Goal: Task Accomplishment & Management: Use online tool/utility

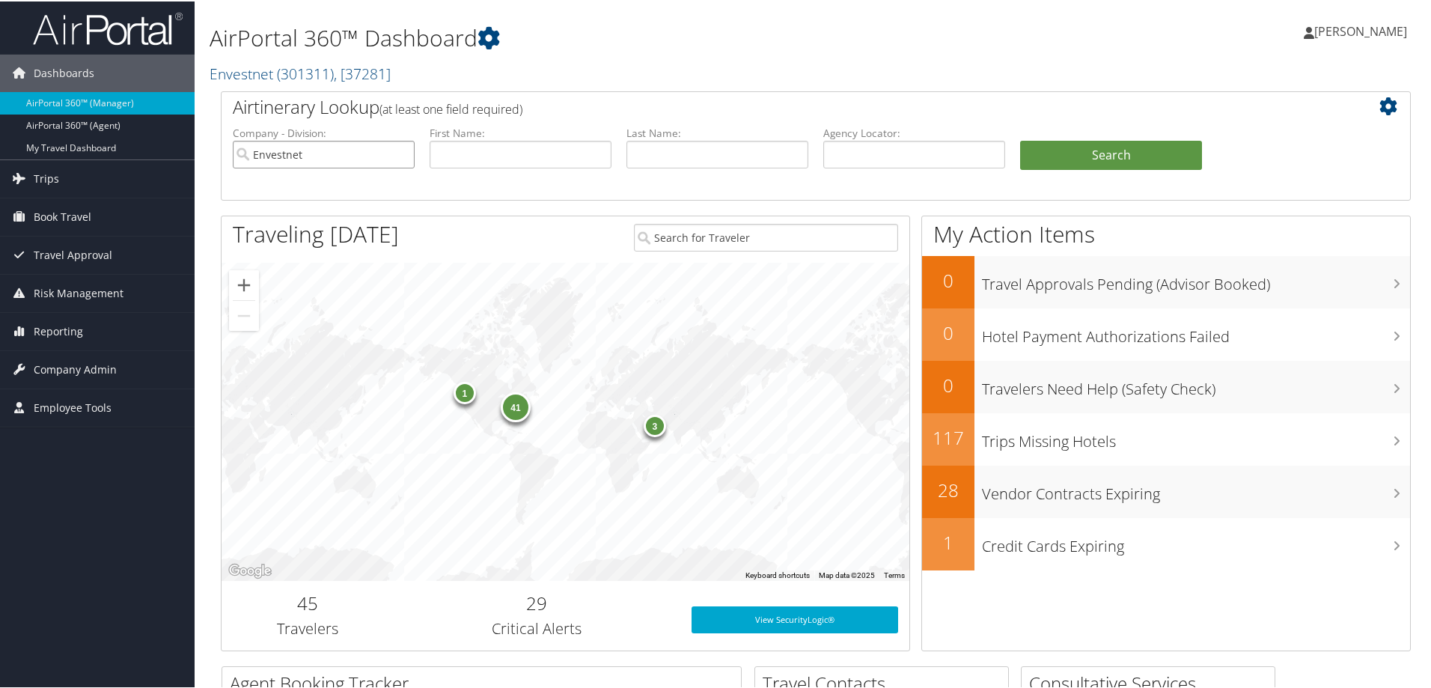
click at [347, 154] on input "Envestnet" at bounding box center [324, 153] width 182 height 28
click at [340, 154] on input "search" at bounding box center [324, 153] width 182 height 28
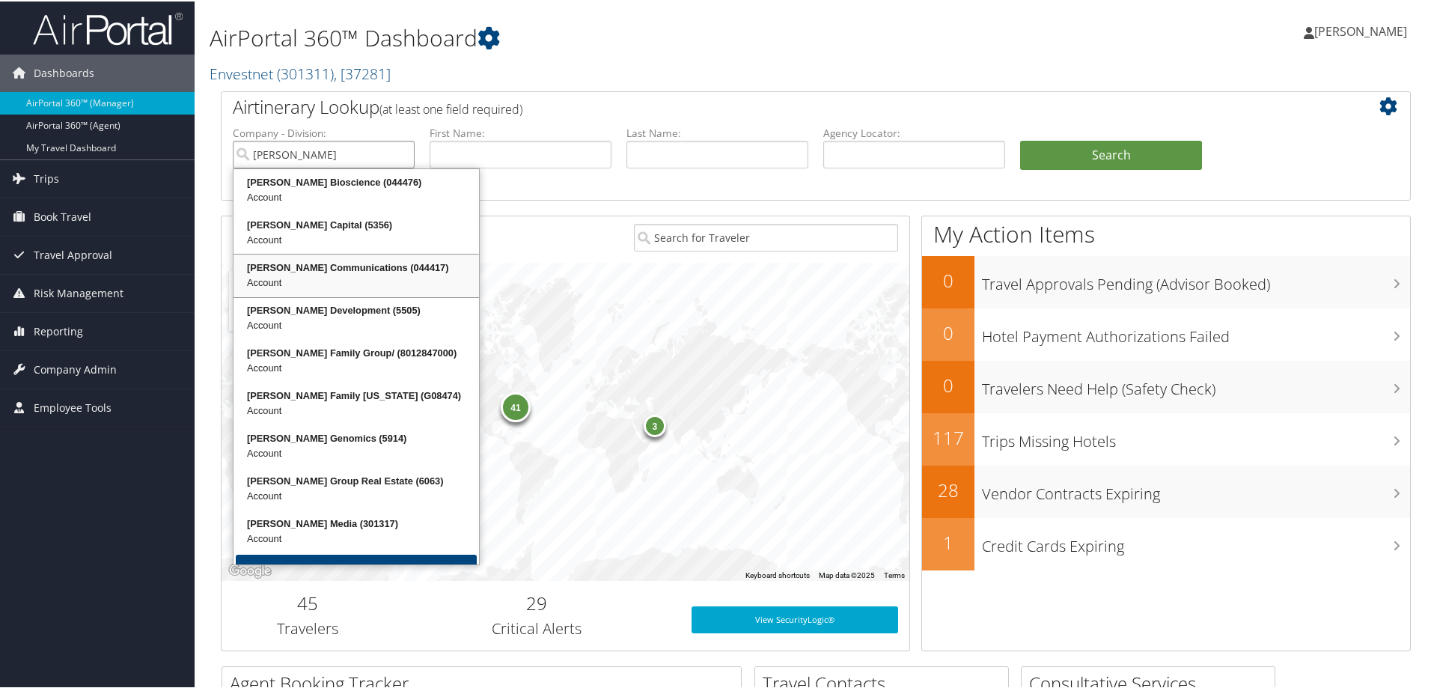
click at [335, 277] on div "Account" at bounding box center [356, 281] width 241 height 15
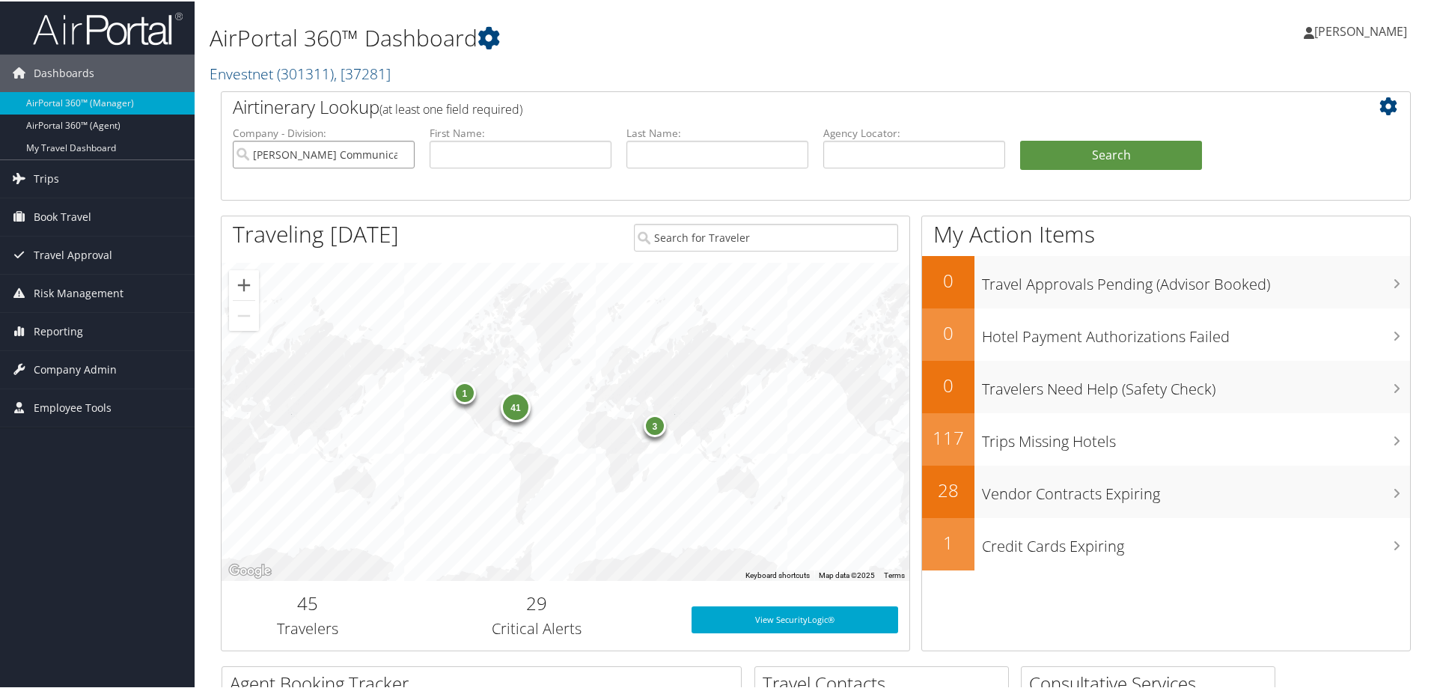
type input "[PERSON_NAME] Communications"
click at [668, 152] on input "text" at bounding box center [717, 153] width 182 height 28
type input "[PERSON_NAME]"
click at [69, 330] on span "Reporting" at bounding box center [58, 329] width 49 height 37
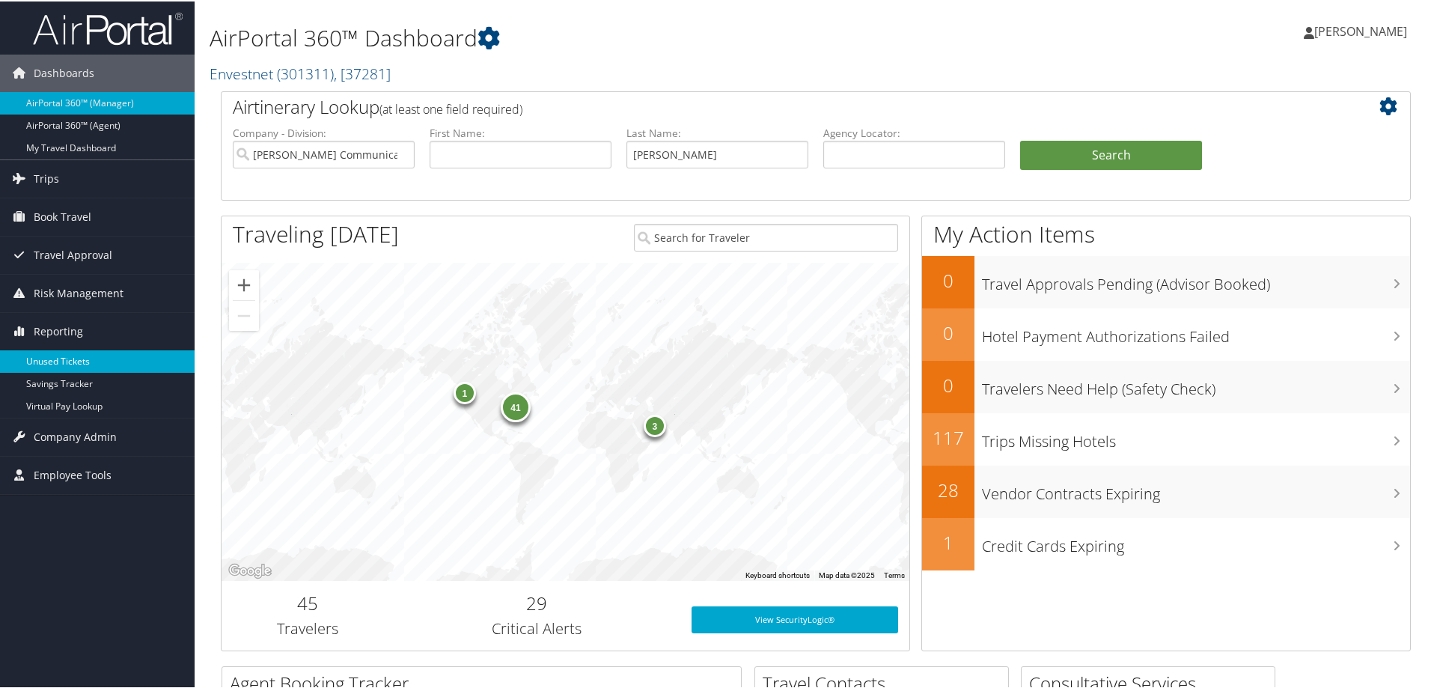
click at [93, 363] on link "Unused Tickets" at bounding box center [97, 360] width 195 height 22
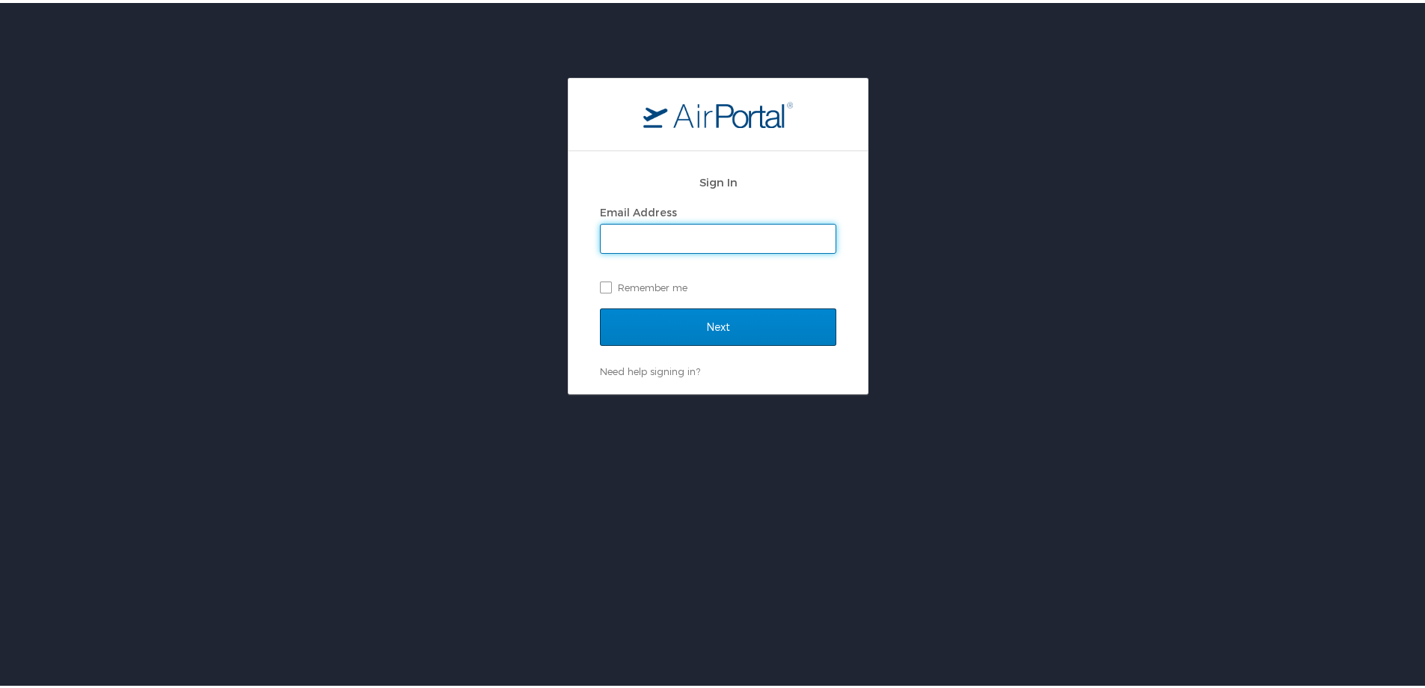
type input "chris.wasielewski@cbtravel.com"
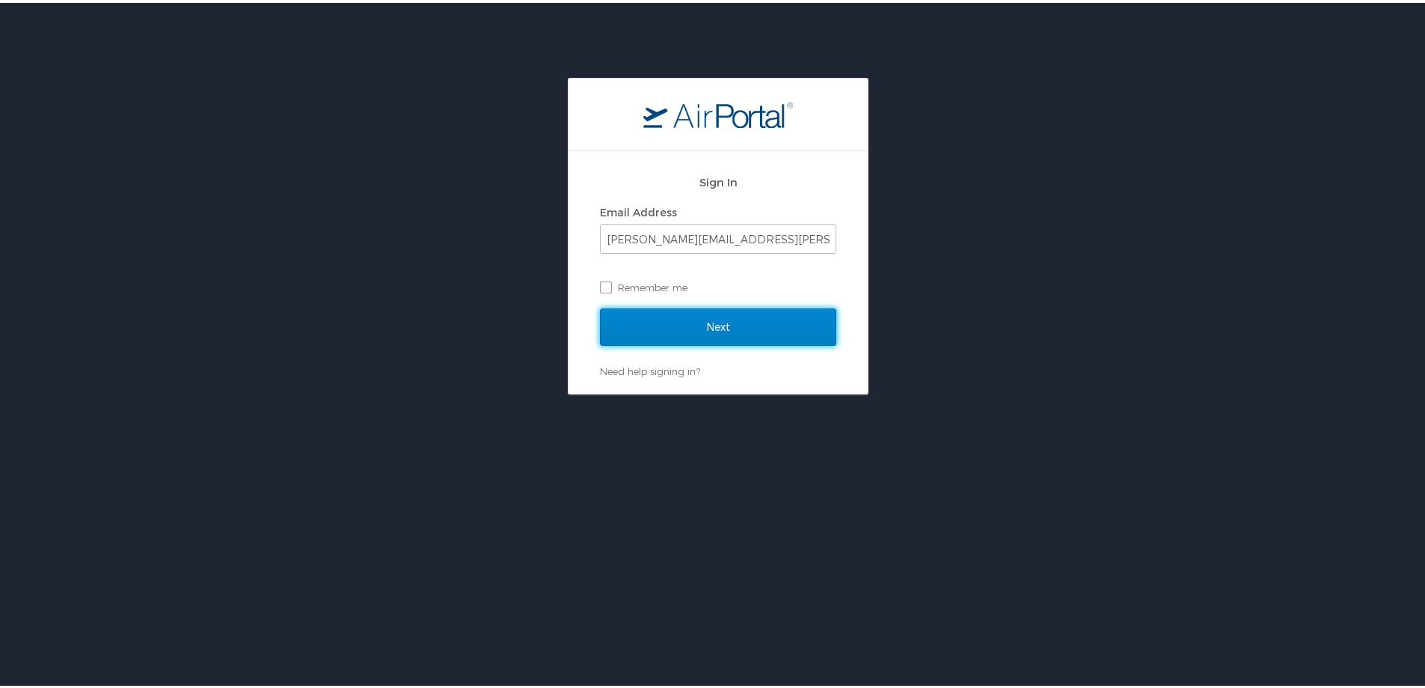
click at [722, 314] on input "Next" at bounding box center [718, 323] width 236 height 37
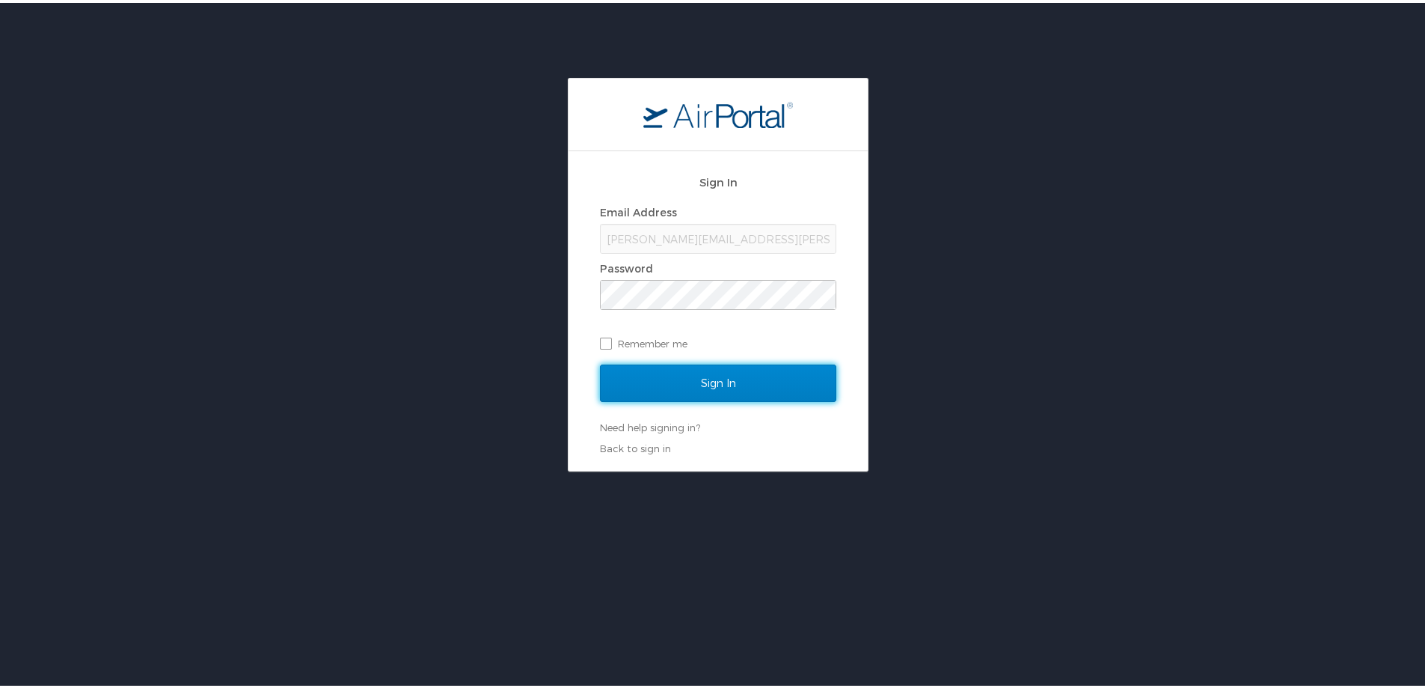
click at [690, 382] on input "Sign In" at bounding box center [718, 379] width 236 height 37
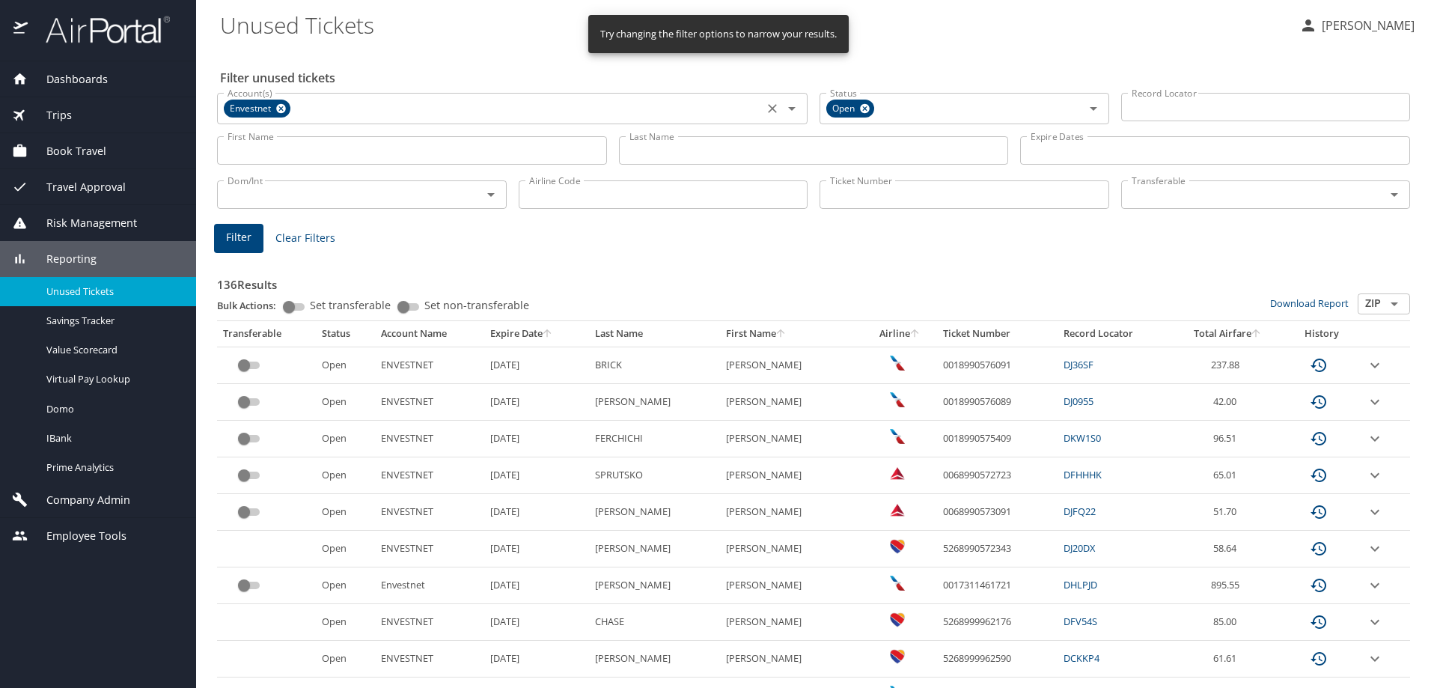
click at [285, 106] on icon at bounding box center [281, 109] width 10 height 10
click at [289, 109] on input "Account(s)" at bounding box center [489, 106] width 537 height 19
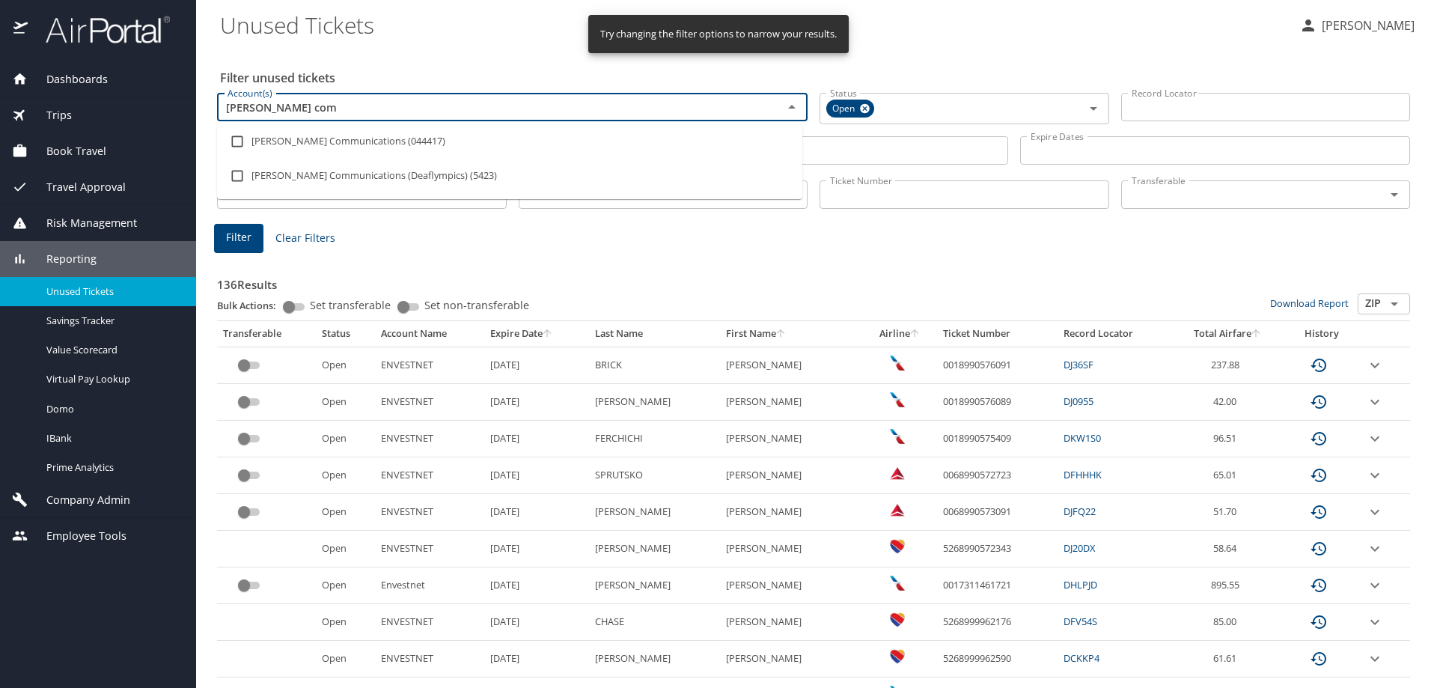
type input "[PERSON_NAME] comm"
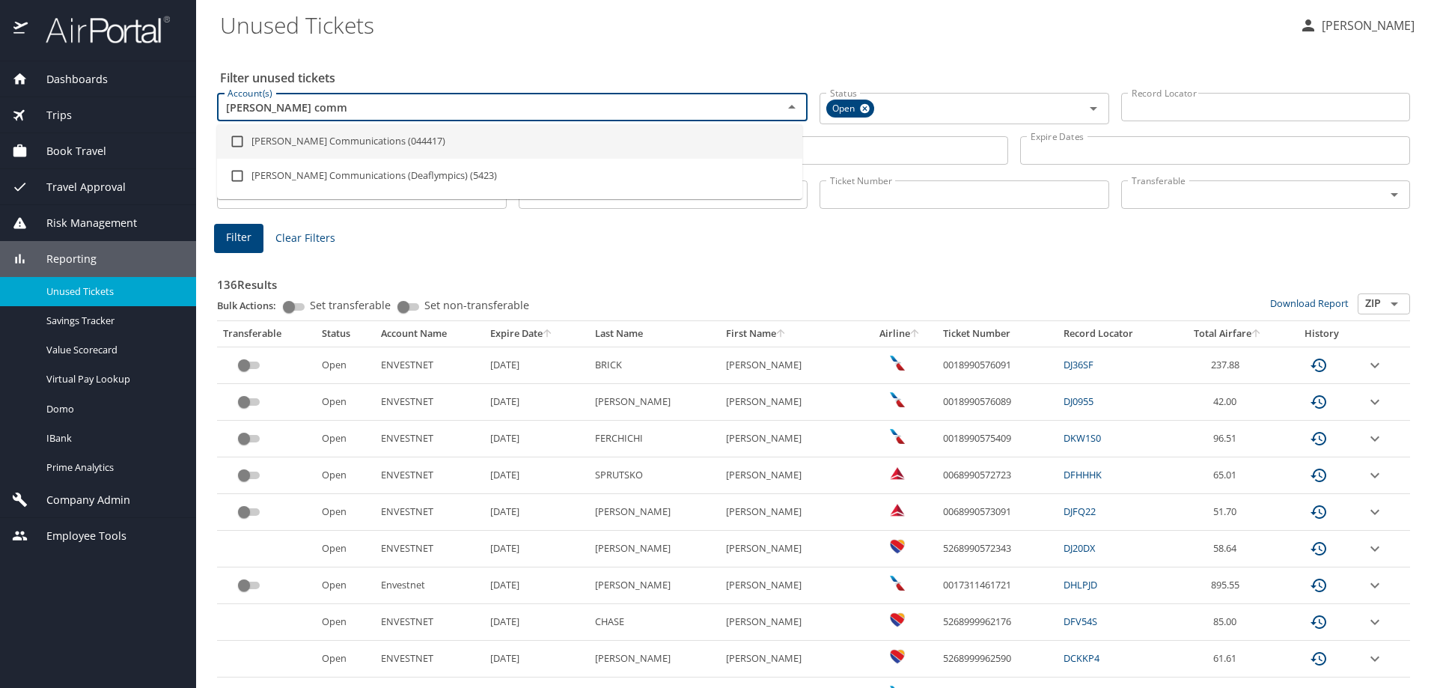
click at [240, 140] on input "checkbox" at bounding box center [237, 141] width 28 height 28
checkbox input "true"
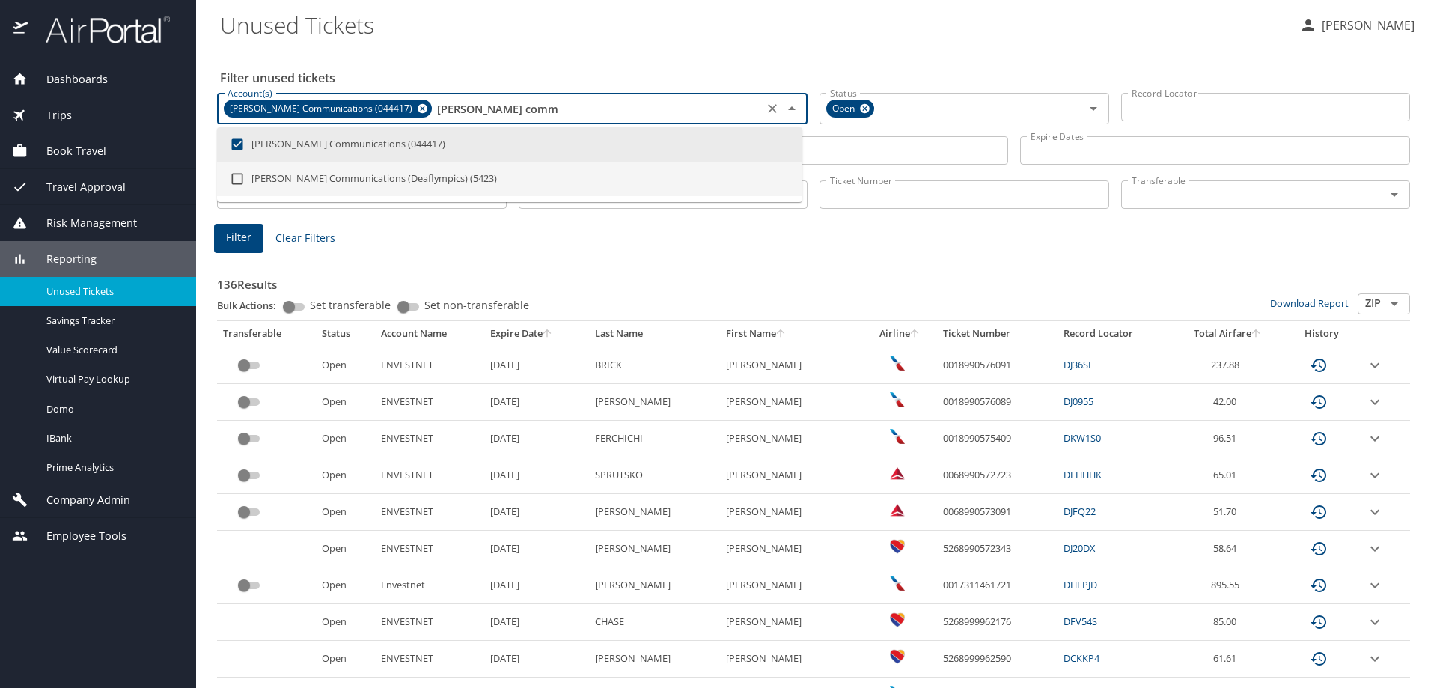
type input "[PERSON_NAME] comm"
click at [830, 233] on div "Filter Clear Filters" at bounding box center [813, 238] width 1199 height 29
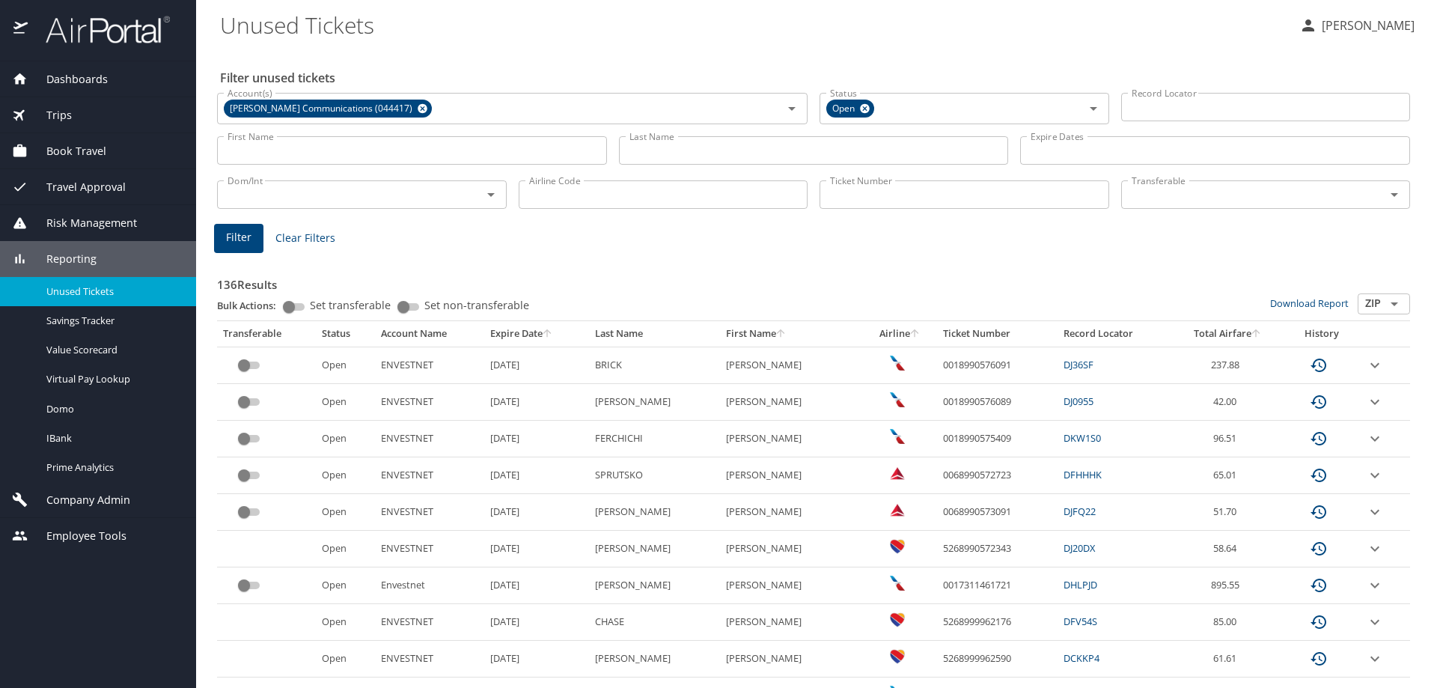
click at [770, 151] on input "Last Name" at bounding box center [814, 150] width 390 height 28
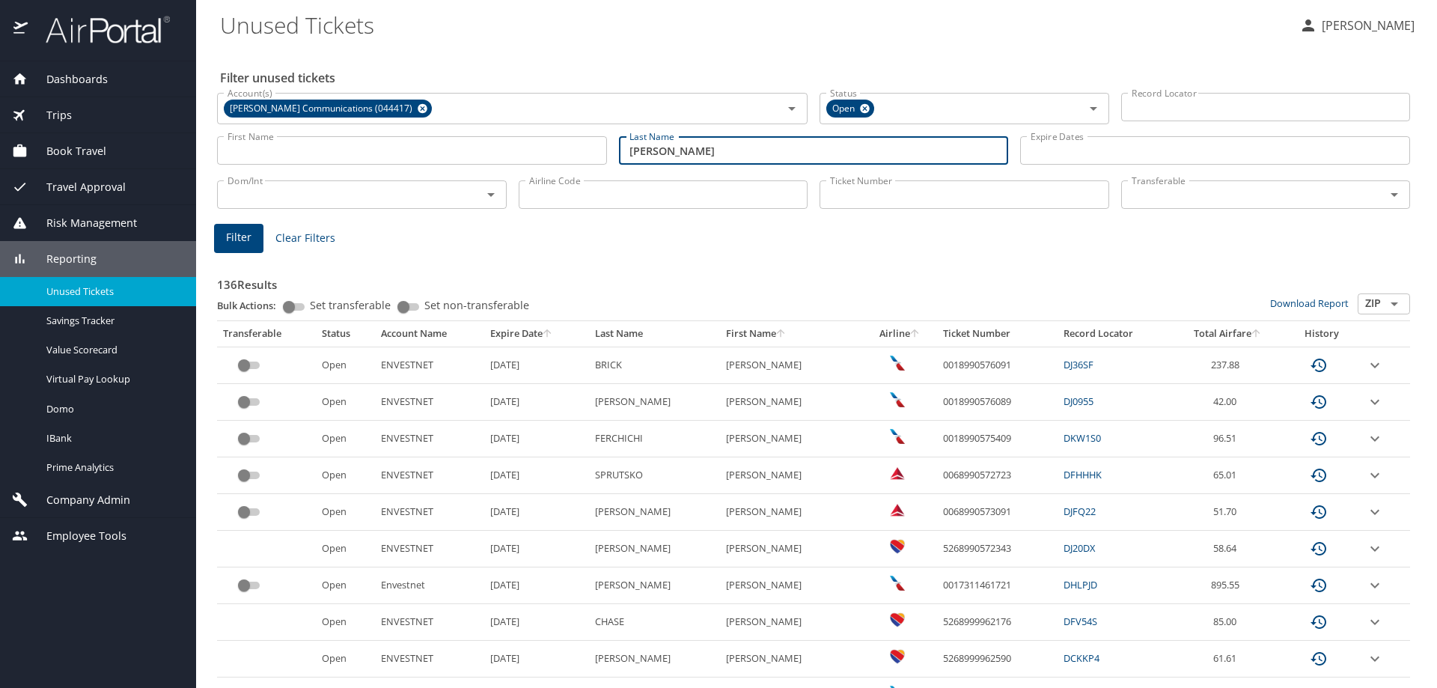
type input "[PERSON_NAME]"
click at [243, 238] on span "Filter" at bounding box center [238, 237] width 25 height 19
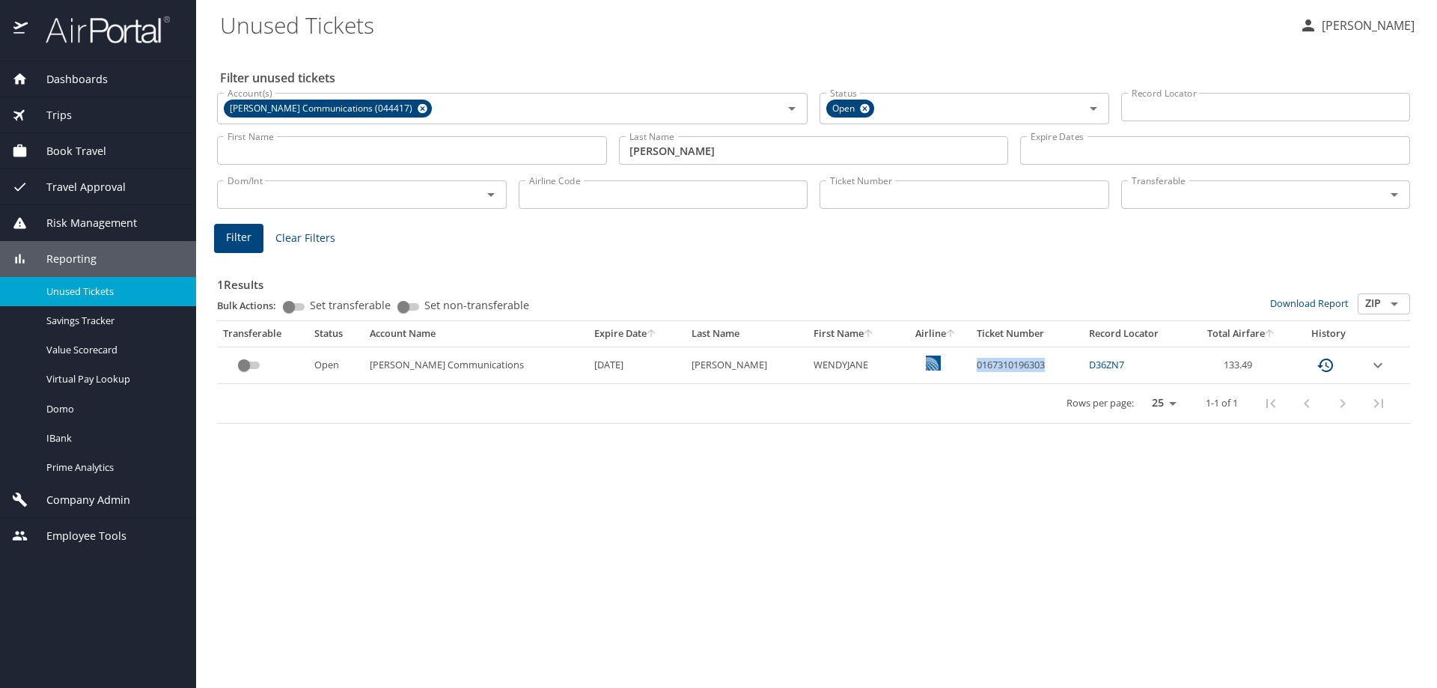
drag, startPoint x: 1032, startPoint y: 373, endPoint x: 940, endPoint y: 372, distance: 92.0
click at [970, 372] on td "0167310196303" at bounding box center [1026, 364] width 112 height 37
copy td "0167310196303"
